Goal: Task Accomplishment & Management: Use online tool/utility

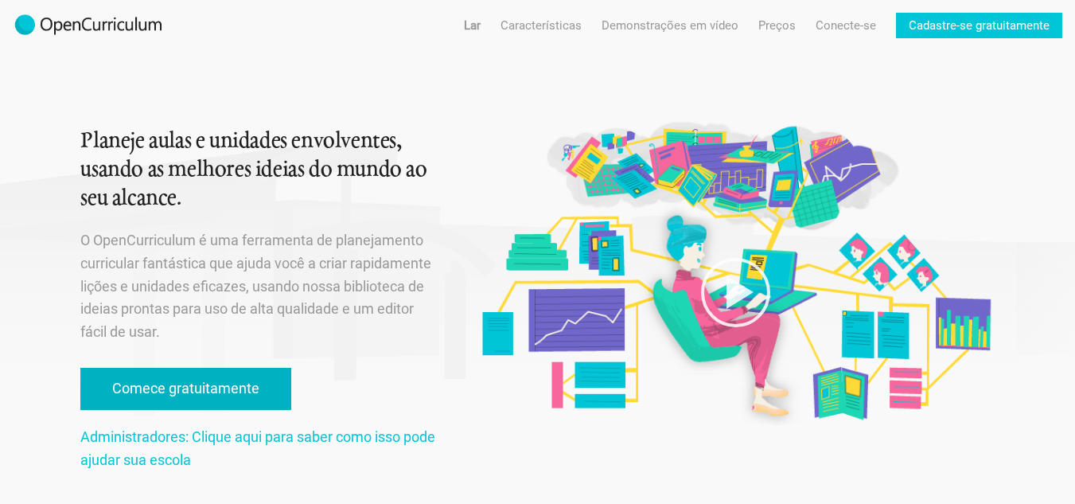
click at [176, 385] on font "Comece gratuitamente" at bounding box center [185, 388] width 147 height 17
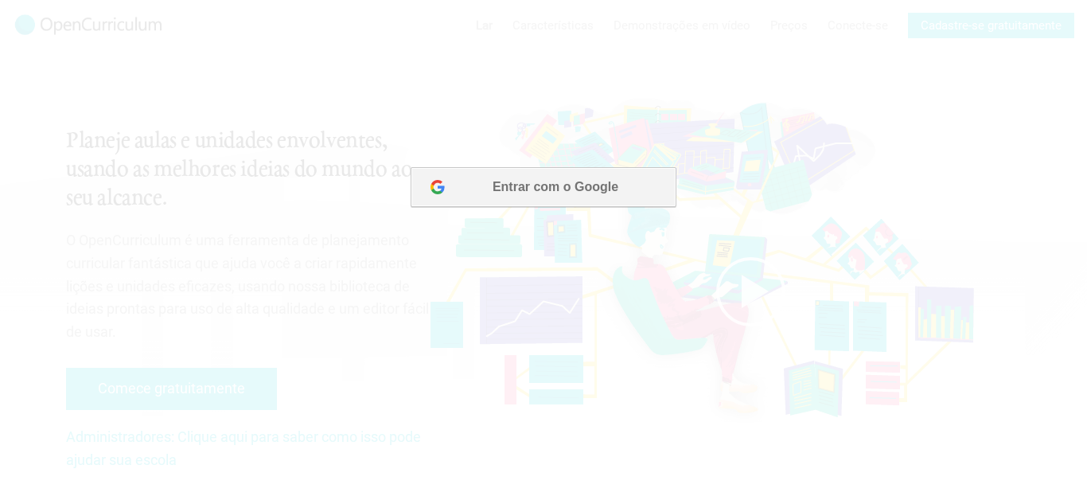
click at [541, 194] on button "Entrar com o Google" at bounding box center [544, 187] width 266 height 40
click at [617, 181] on font "Entrar com o Google" at bounding box center [556, 187] width 126 height 14
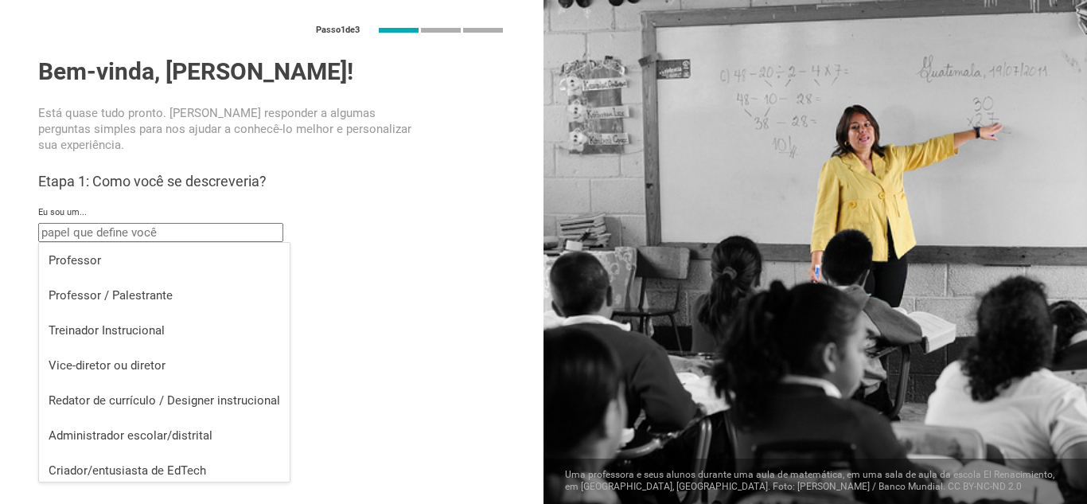
click at [118, 228] on input "text" at bounding box center [160, 232] width 245 height 19
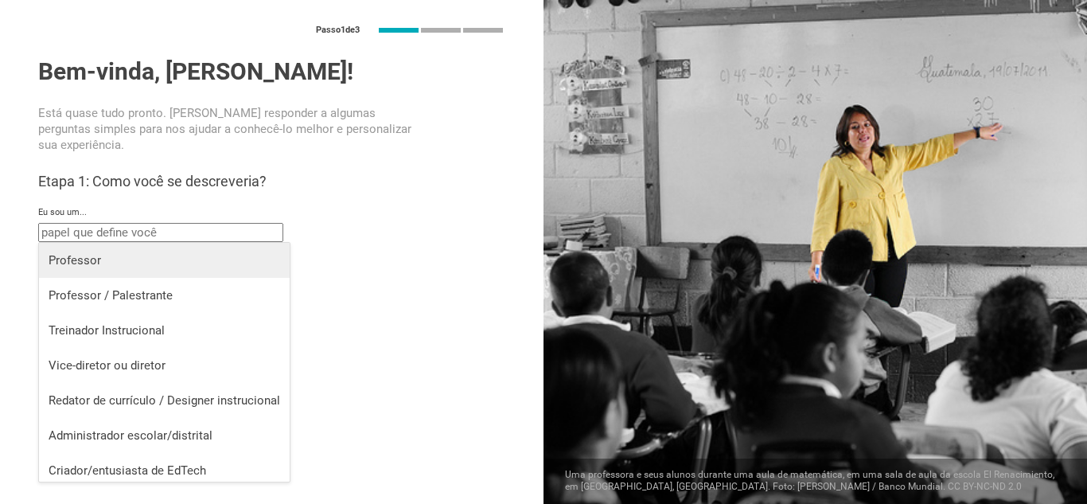
click at [110, 260] on div "Professor" at bounding box center [165, 260] width 232 height 16
type input "Teacher"
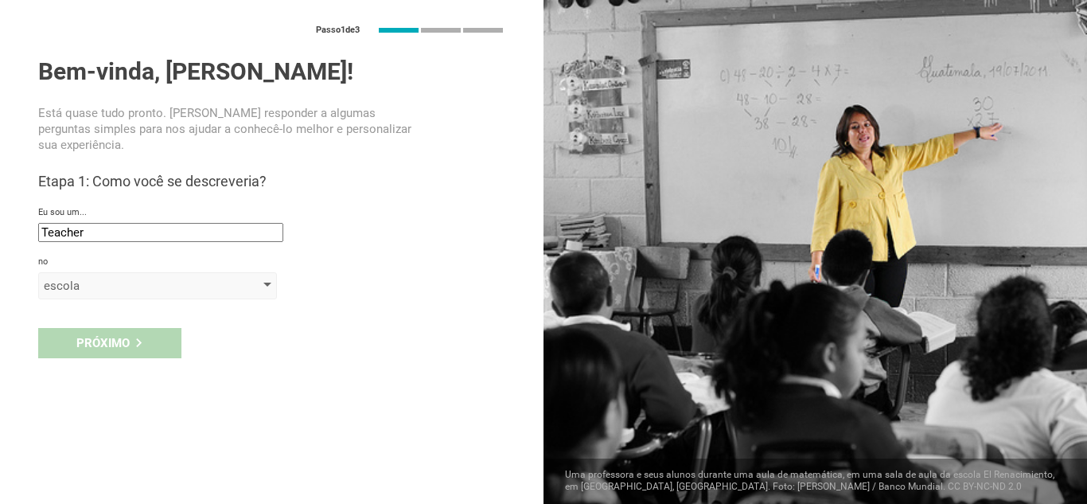
click at [108, 282] on div "escola" at bounding box center [135, 286] width 182 height 16
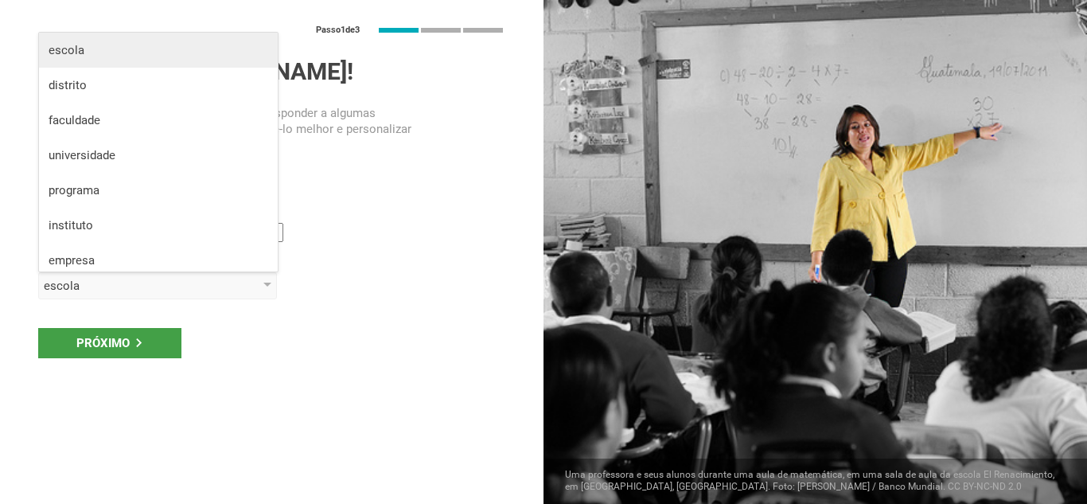
click at [112, 56] on div "escola" at bounding box center [159, 50] width 220 height 16
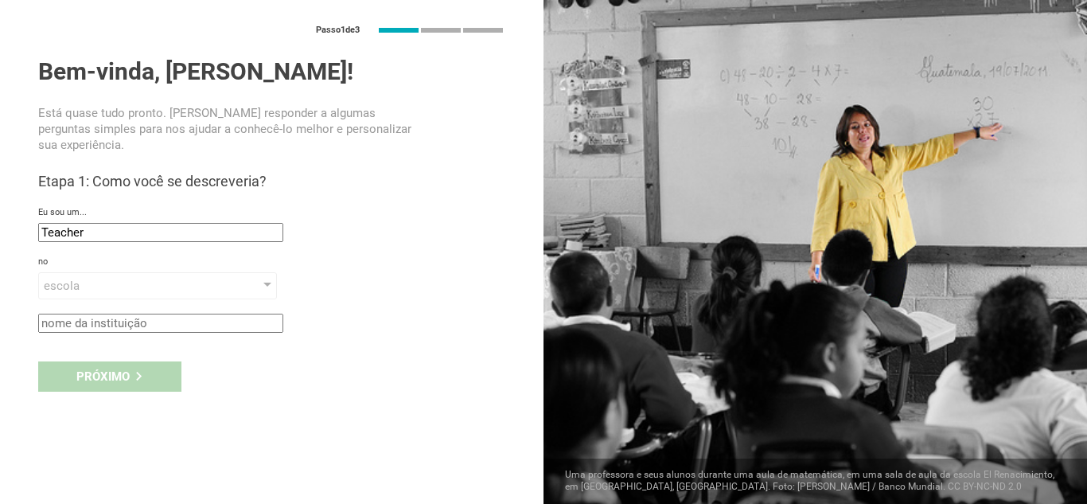
click at [95, 317] on input "text" at bounding box center [160, 323] width 245 height 19
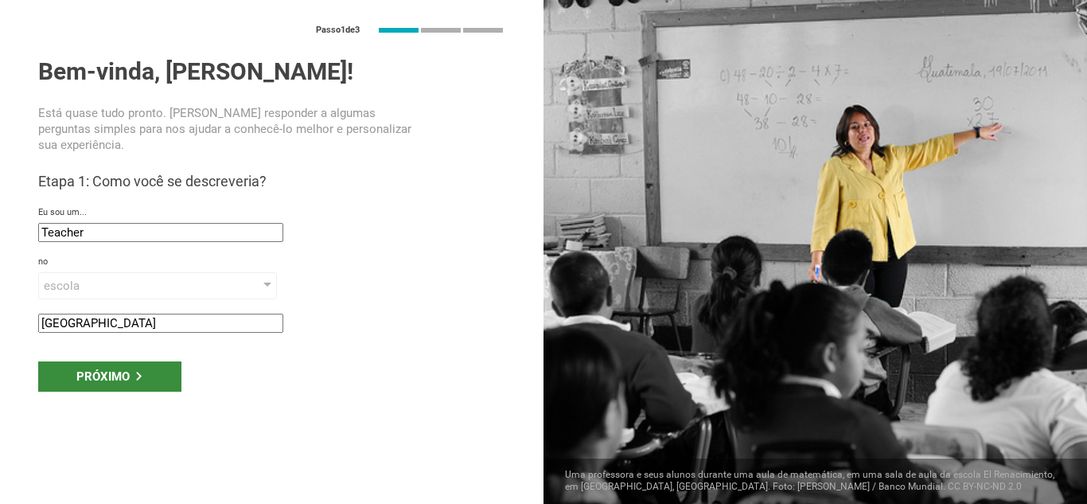
type input "Colégio Sagrada Família"
click at [125, 387] on div "Próximo" at bounding box center [109, 376] width 143 height 30
type input "Jucas, Brazil"
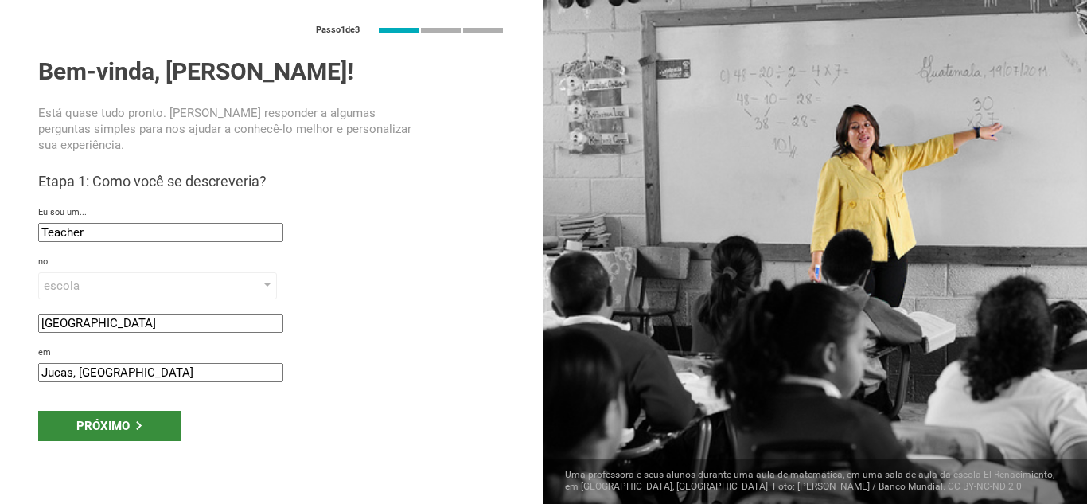
click at [136, 427] on icon at bounding box center [138, 425] width 9 height 9
click at [105, 433] on div "Próximo" at bounding box center [109, 426] width 143 height 30
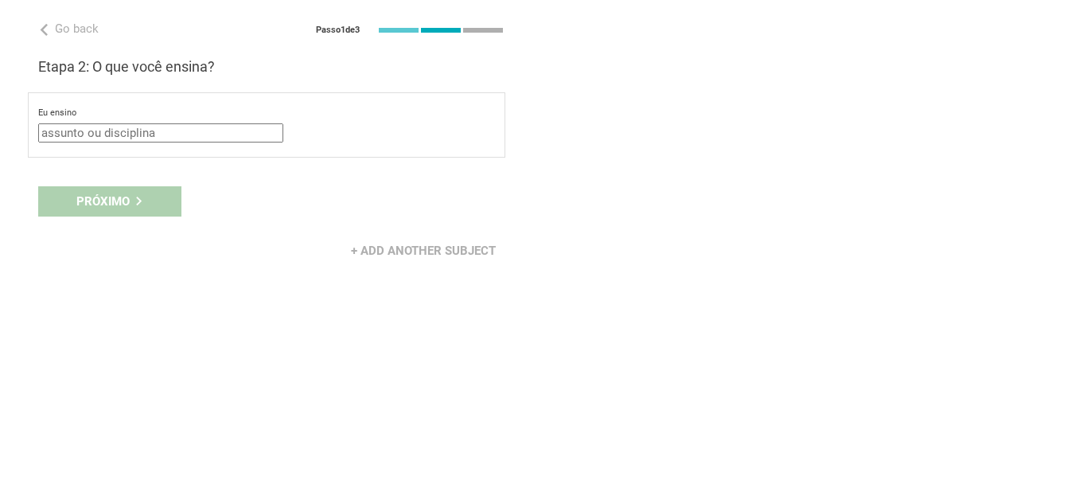
click at [105, 433] on div "Go back Passo 1 de 3 Bem-vinda, Anna Mikaelly! Está quase tudo pronto. Basta re…" at bounding box center [272, 252] width 544 height 504
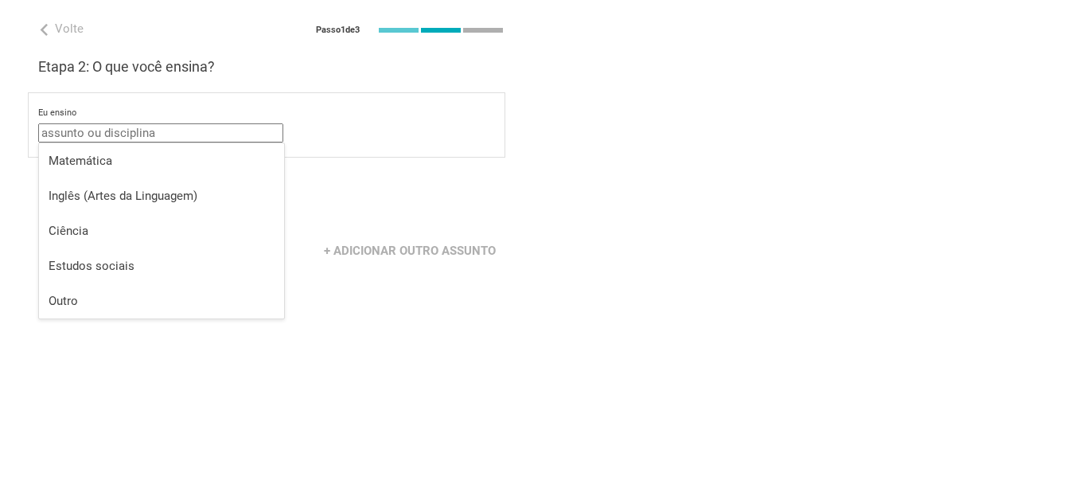
click at [162, 142] on input "text" at bounding box center [160, 132] width 245 height 19
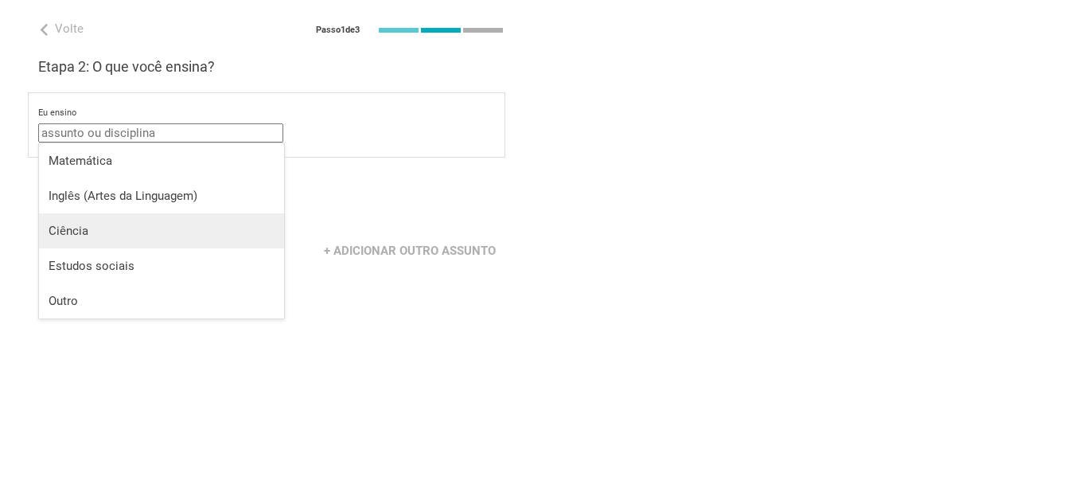
click at [123, 235] on div "Ciência" at bounding box center [162, 231] width 226 height 16
type input "Science"
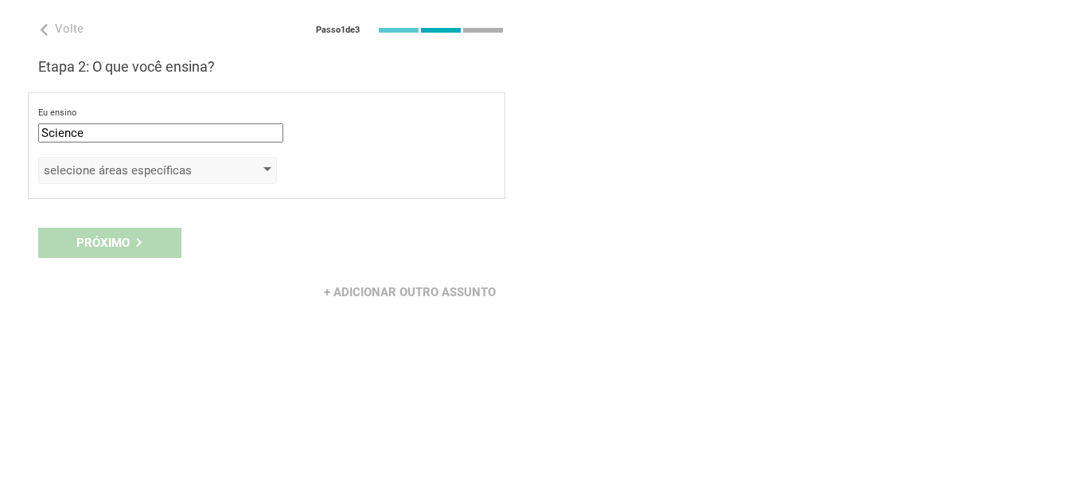
click at [142, 170] on font "selecione áreas específicas" at bounding box center [118, 170] width 148 height 14
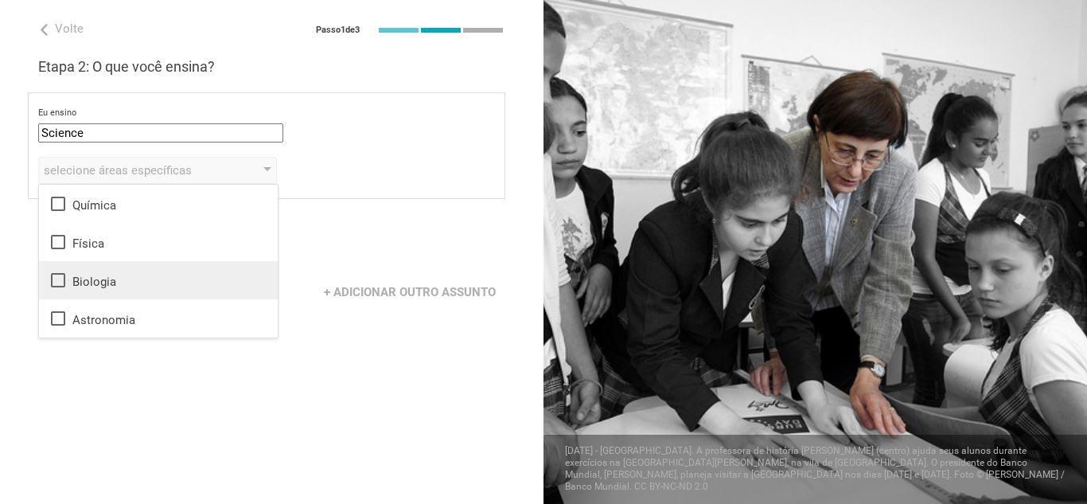
click at [93, 280] on font "Biologia" at bounding box center [94, 282] width 44 height 14
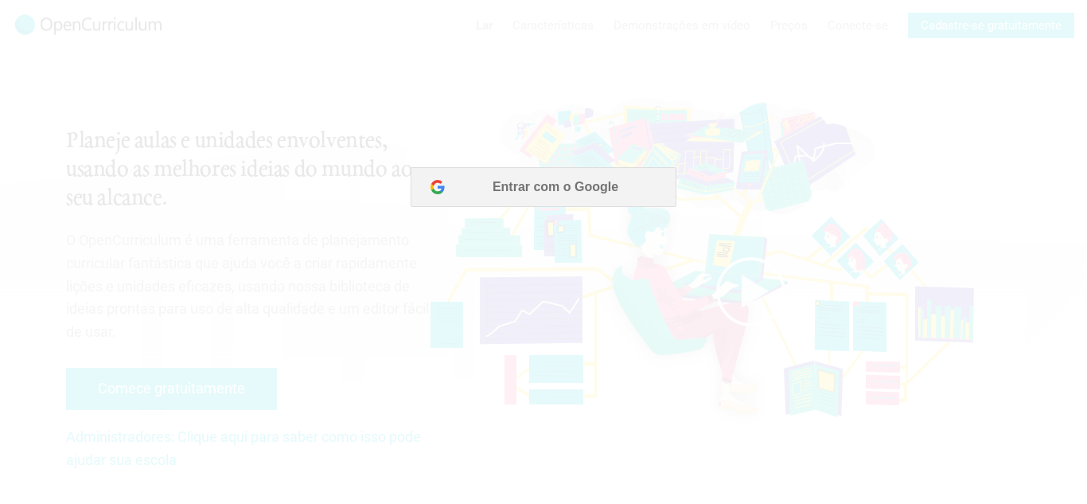
click at [554, 193] on div at bounding box center [543, 252] width 1087 height 504
click at [585, 193] on div at bounding box center [543, 252] width 1087 height 504
click at [542, 188] on div at bounding box center [543, 252] width 1087 height 504
click at [776, 172] on div at bounding box center [543, 252] width 1087 height 504
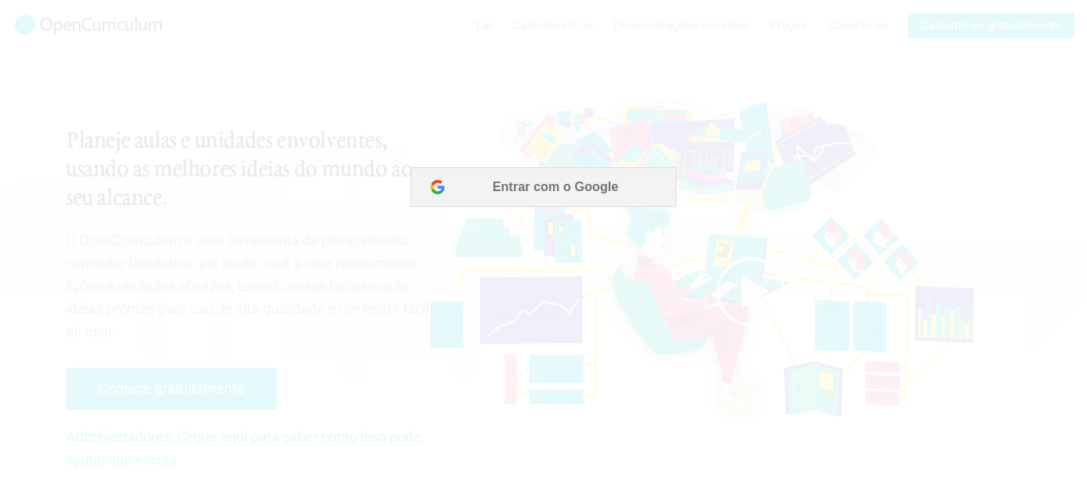
click at [776, 172] on div at bounding box center [543, 252] width 1087 height 504
click at [567, 189] on div at bounding box center [543, 252] width 1087 height 504
click at [824, 181] on div at bounding box center [543, 252] width 1087 height 504
click at [424, 188] on div at bounding box center [543, 252] width 1087 height 504
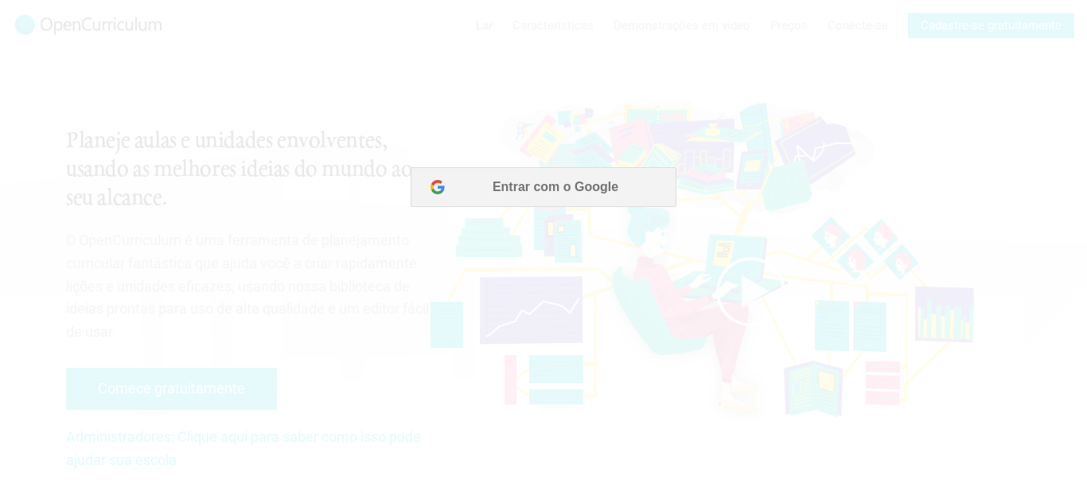
click at [424, 188] on div at bounding box center [543, 252] width 1087 height 504
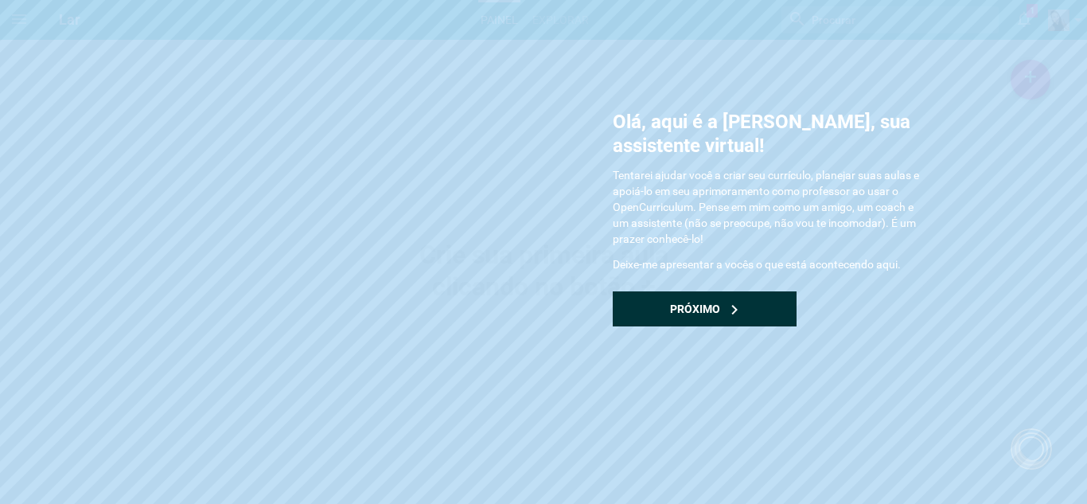
click at [720, 306] on div "Próximo" at bounding box center [705, 308] width 184 height 35
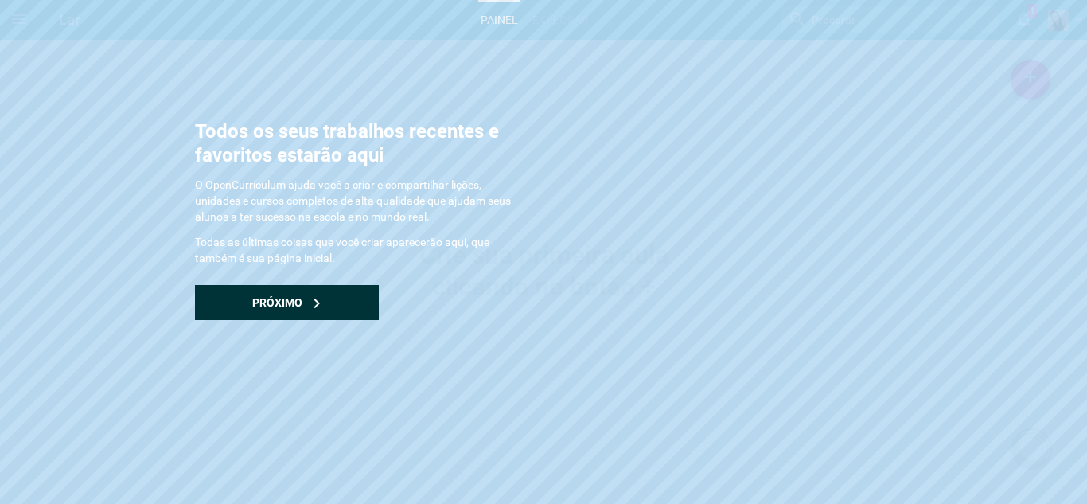
click at [291, 296] on font "Próximo" at bounding box center [277, 302] width 50 height 13
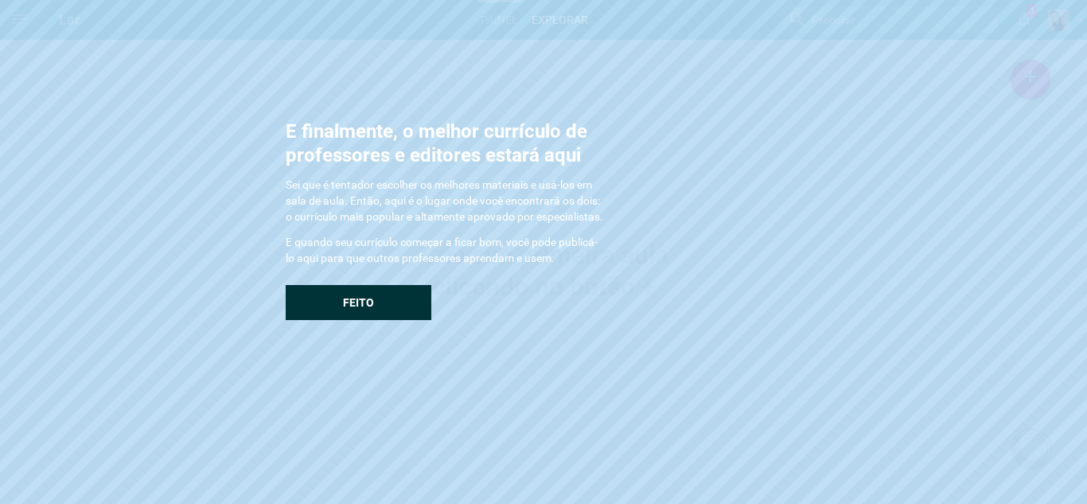
click at [372, 309] on font "Feito" at bounding box center [358, 302] width 31 height 13
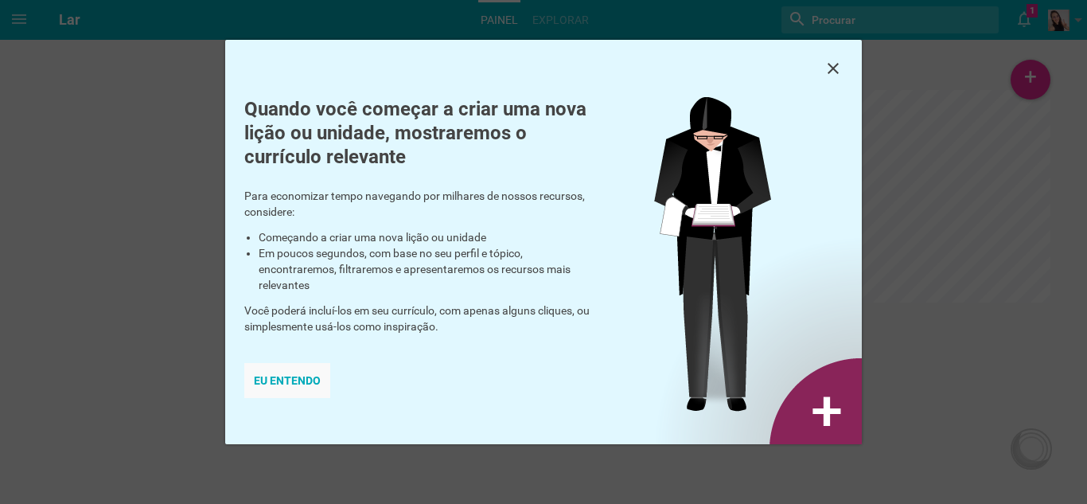
click at [287, 380] on font "Eu entendo" at bounding box center [287, 380] width 67 height 13
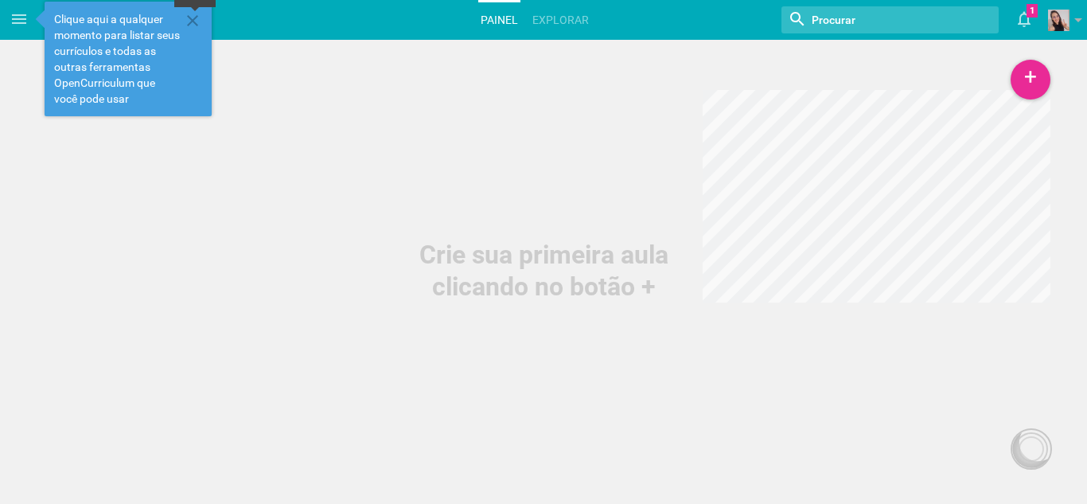
click at [192, 21] on icon at bounding box center [192, 20] width 11 height 11
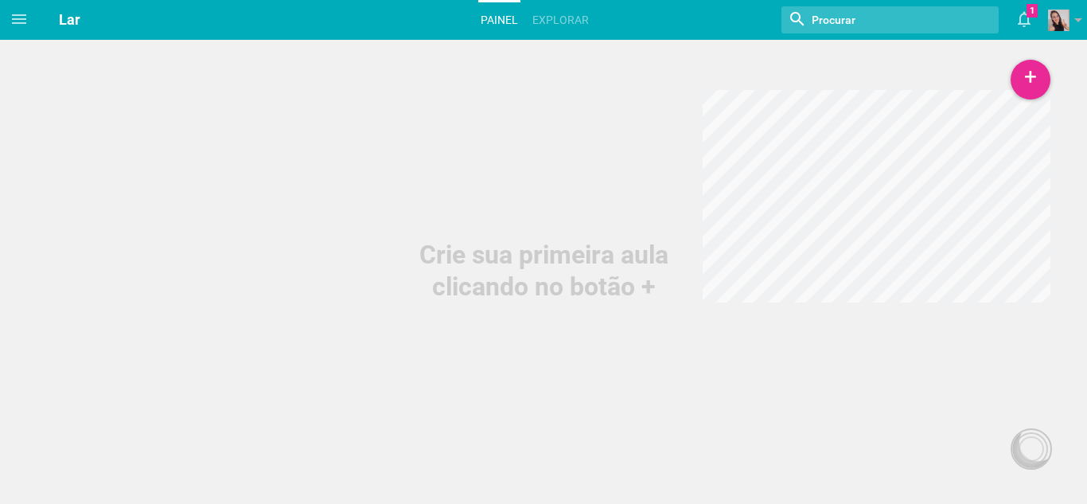
click at [72, 17] on font "Lar" at bounding box center [69, 19] width 21 height 17
click at [80, 19] on font "Lar" at bounding box center [69, 19] width 21 height 17
click at [1030, 24] on icon at bounding box center [1024, 20] width 13 height 16
click at [1036, 84] on font "+" at bounding box center [1030, 77] width 13 height 26
click at [14, 21] on icon at bounding box center [19, 19] width 19 height 19
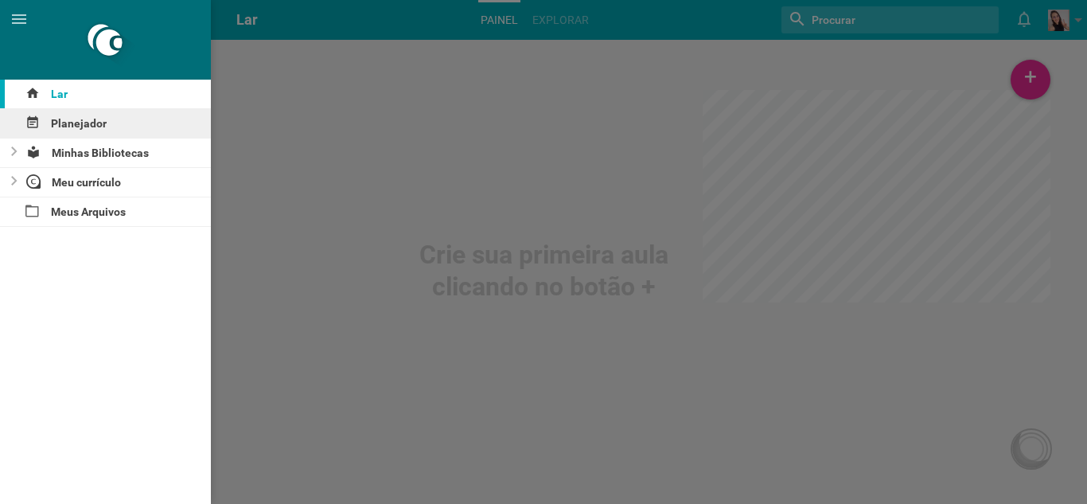
click at [82, 126] on font "Planejador" at bounding box center [79, 123] width 56 height 13
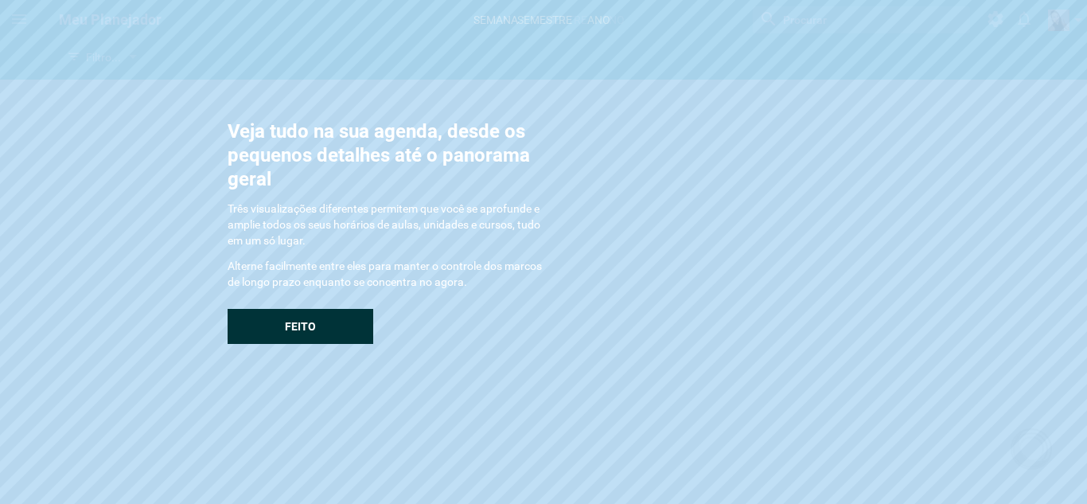
click at [294, 322] on font "Feito" at bounding box center [300, 326] width 31 height 13
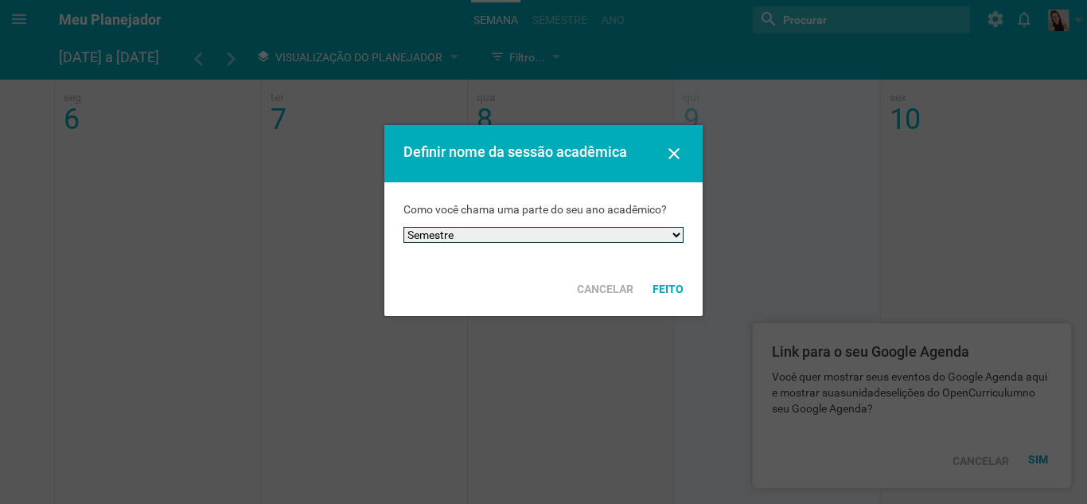
click at [676, 242] on select "Semestre Prazo Trimestre Sessão Período Trimestre Outro" at bounding box center [543, 235] width 280 height 16
click at [403, 227] on select "Semestre Prazo Trimestre Sessão Período Trimestre Outro" at bounding box center [543, 235] width 280 height 16
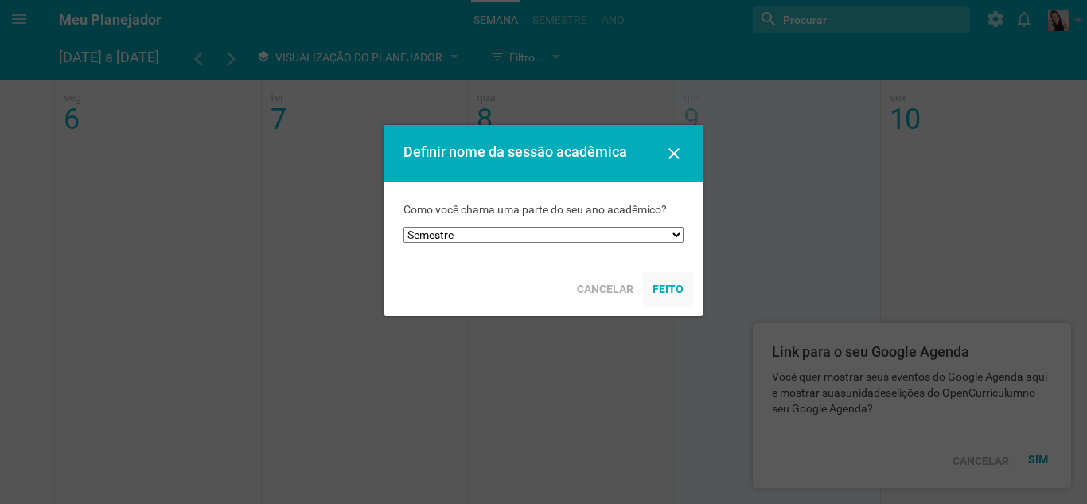
click at [667, 288] on font "Feito" at bounding box center [668, 289] width 31 height 13
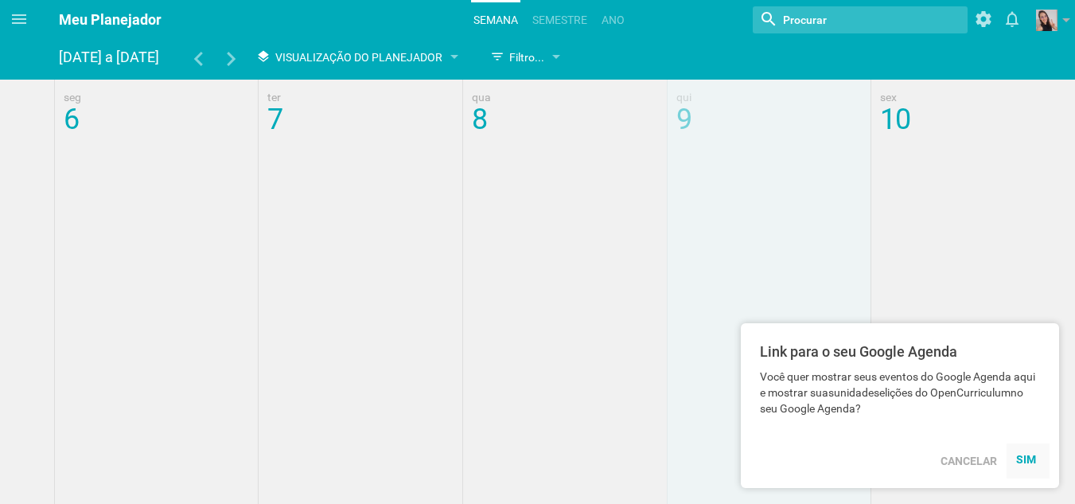
click at [1027, 461] on font "SIM" at bounding box center [1026, 459] width 20 height 13
click at [557, 24] on font "semestre" at bounding box center [559, 20] width 55 height 13
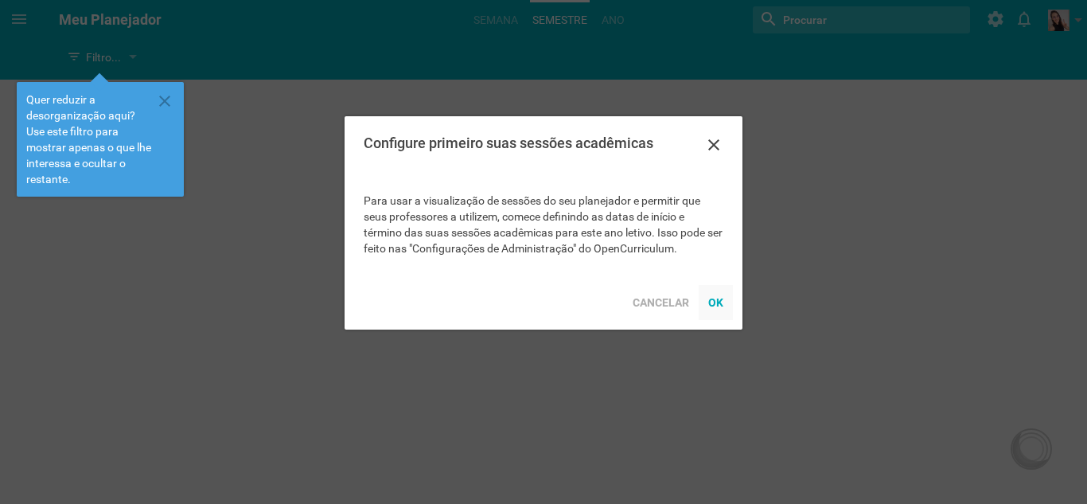
click at [717, 300] on font "OK" at bounding box center [715, 302] width 15 height 13
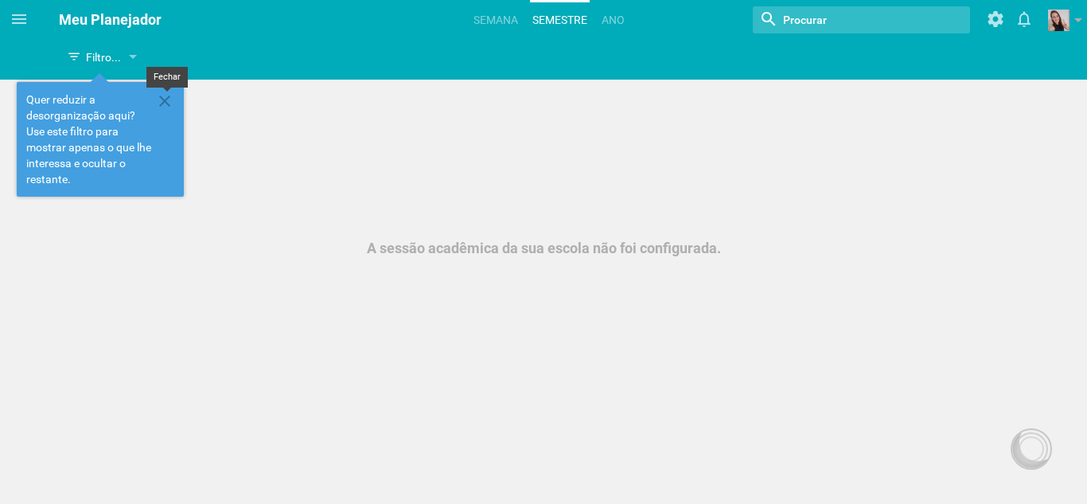
click at [163, 105] on icon at bounding box center [164, 101] width 19 height 19
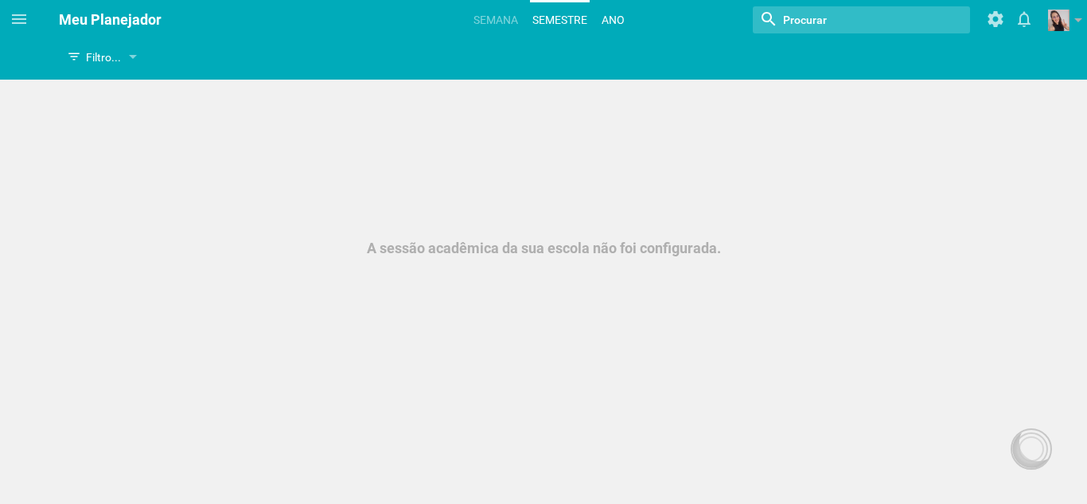
click at [620, 17] on font "Ano" at bounding box center [613, 20] width 23 height 13
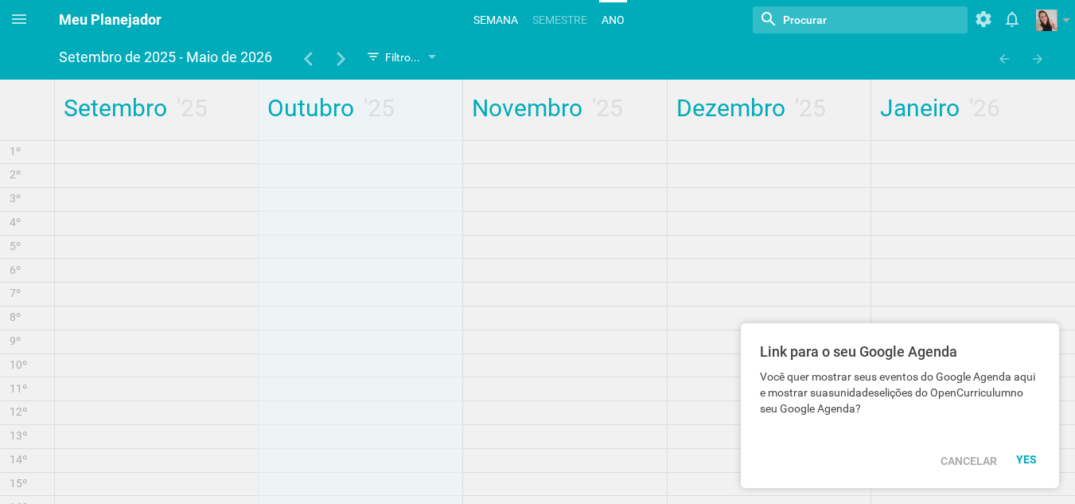
click at [493, 20] on font "Semana" at bounding box center [495, 20] width 45 height 13
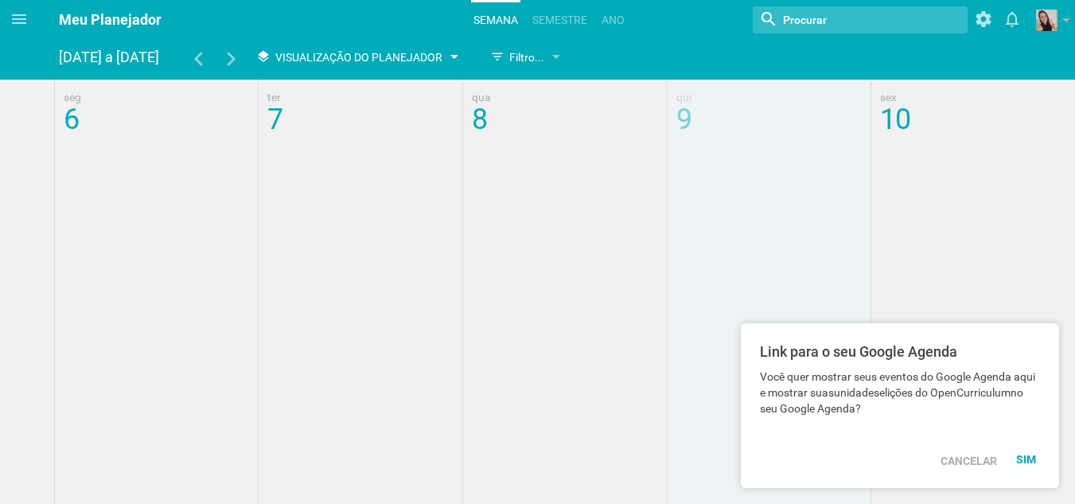
click at [425, 55] on font "Visualização do Planejador" at bounding box center [358, 57] width 167 height 13
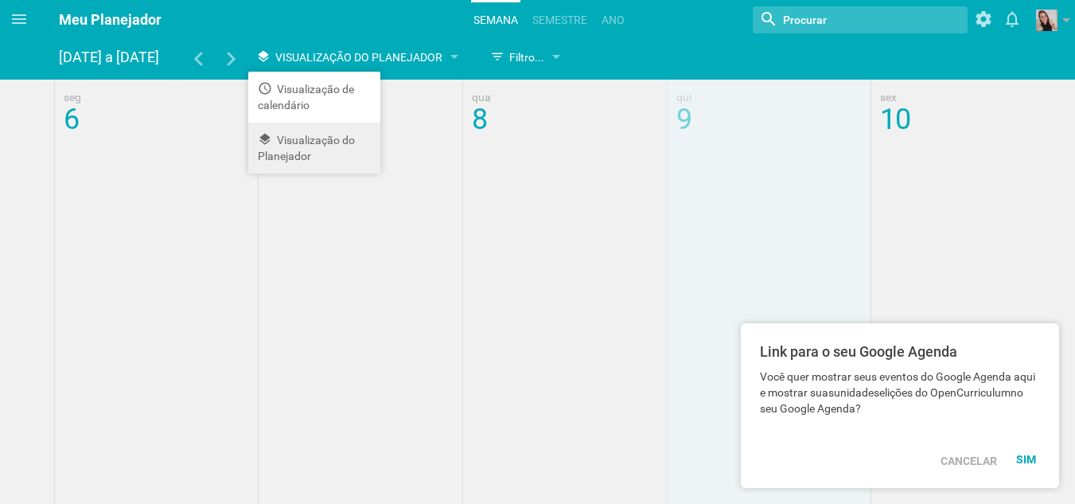
click at [310, 143] on font "Visualização do Planejador" at bounding box center [306, 148] width 97 height 29
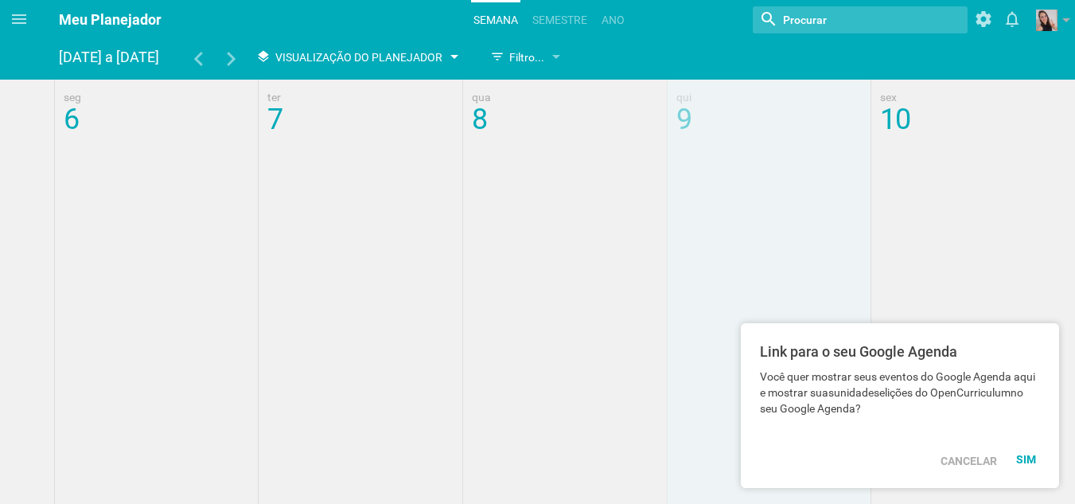
click at [391, 57] on font "Visualização do Planejador" at bounding box center [358, 57] width 167 height 13
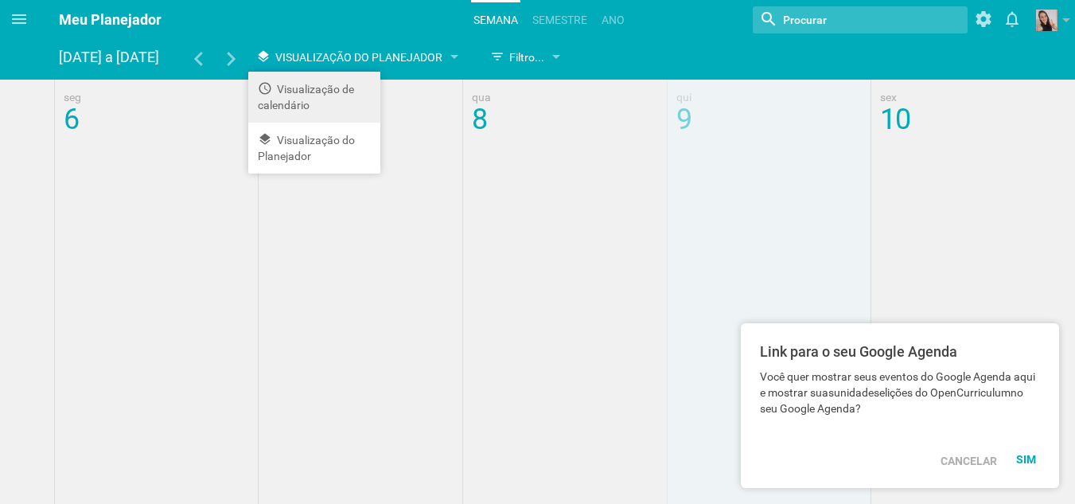
click at [313, 99] on li "Visualização de calendário" at bounding box center [314, 97] width 132 height 51
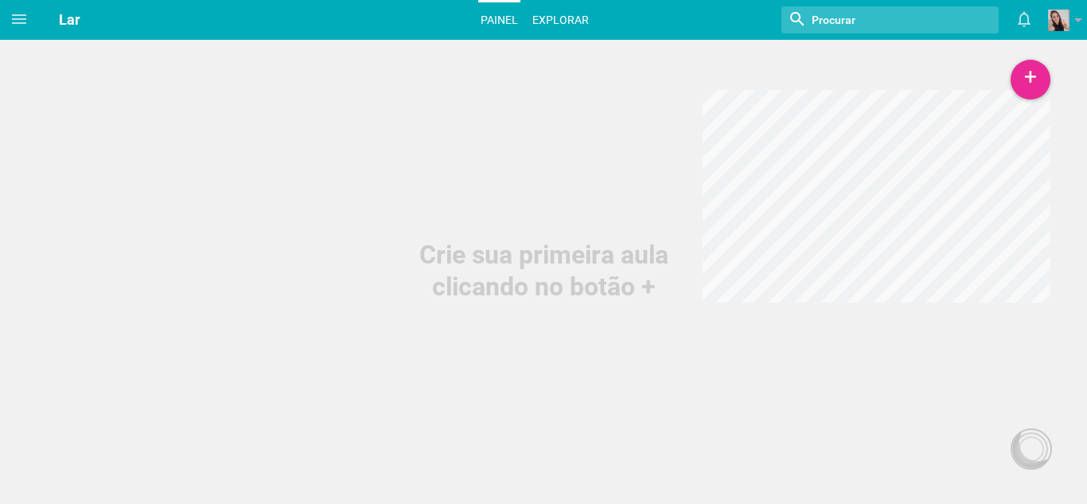
click at [566, 25] on font "Explorar" at bounding box center [560, 20] width 57 height 13
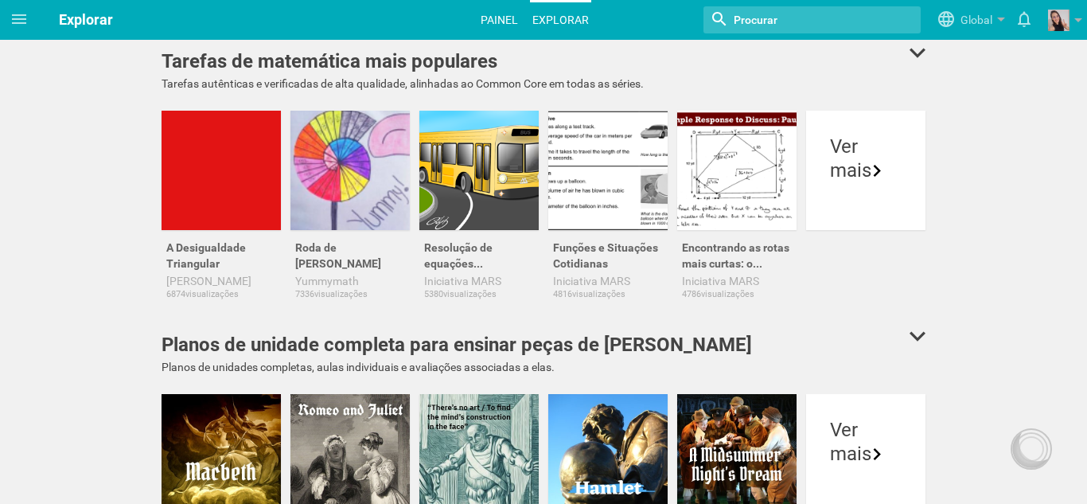
click at [509, 10] on link "Painel" at bounding box center [499, 19] width 42 height 35
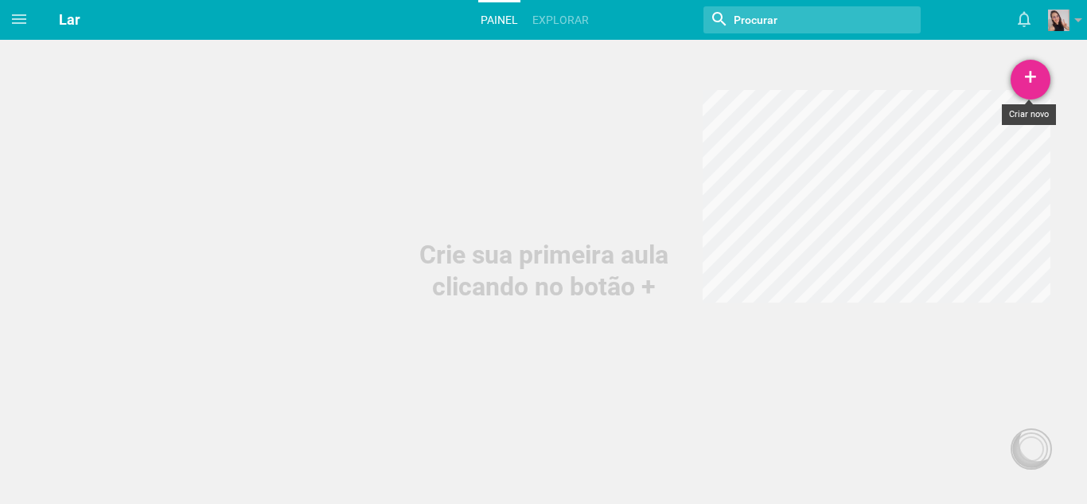
click at [1042, 86] on div "+" at bounding box center [1031, 80] width 40 height 40
